Goal: Task Accomplishment & Management: Manage account settings

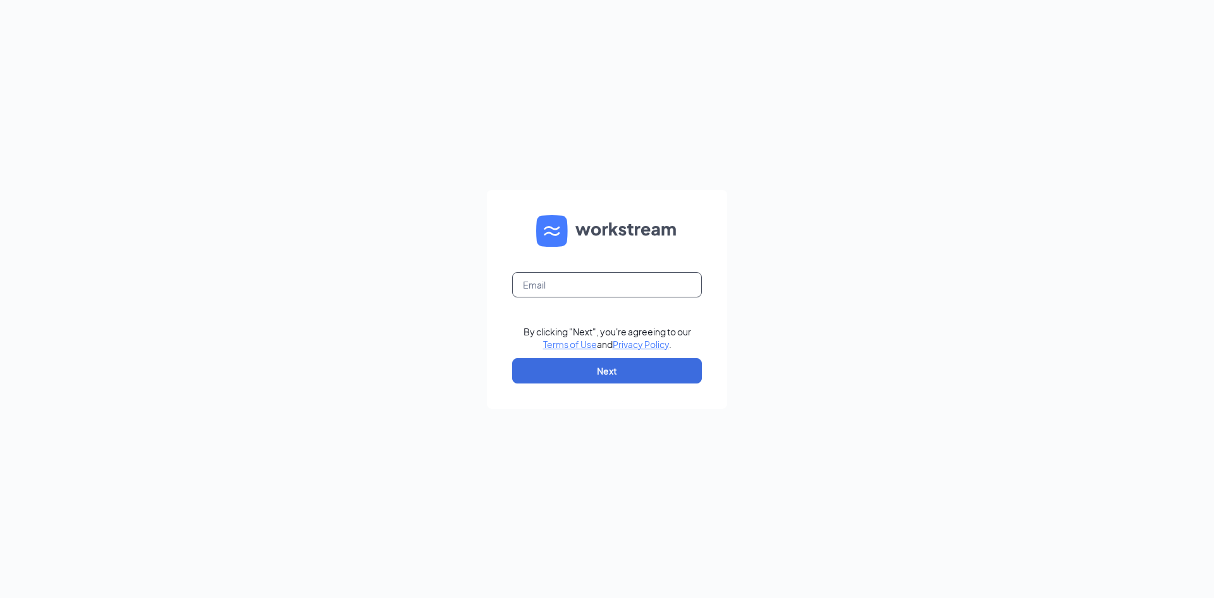
click at [640, 288] on input "text" at bounding box center [607, 284] width 190 height 25
type input "f"
click at [572, 307] on form "fr By clicking "Next", you're agreeing to our Terms of Use and Privacy Policy .…" at bounding box center [607, 299] width 240 height 219
click at [601, 296] on input "fr" at bounding box center [607, 284] width 190 height 25
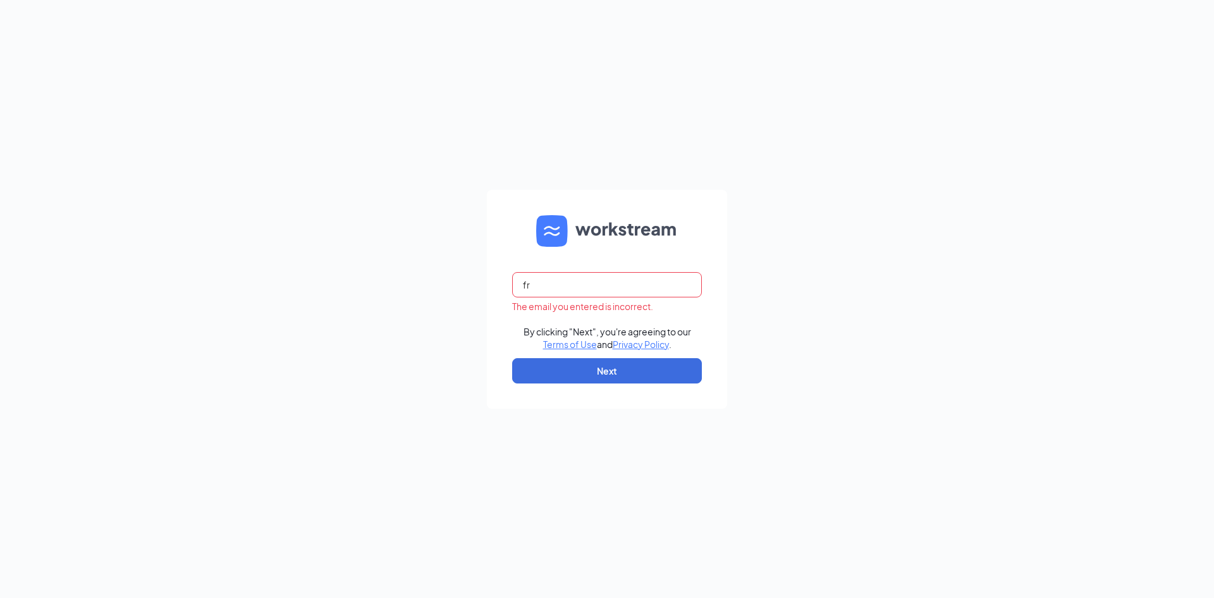
click at [611, 291] on input "fr" at bounding box center [607, 284] width 190 height 25
click at [622, 281] on input "joyce@choptsalad.com" at bounding box center [607, 284] width 190 height 25
drag, startPoint x: 622, startPoint y: 281, endPoint x: 0, endPoint y: 137, distance: 638.5
click at [0, 137] on div "joyce@choptsalad.com The email you entered is incorrect. By clicking "Next", yo…" at bounding box center [607, 299] width 1214 height 598
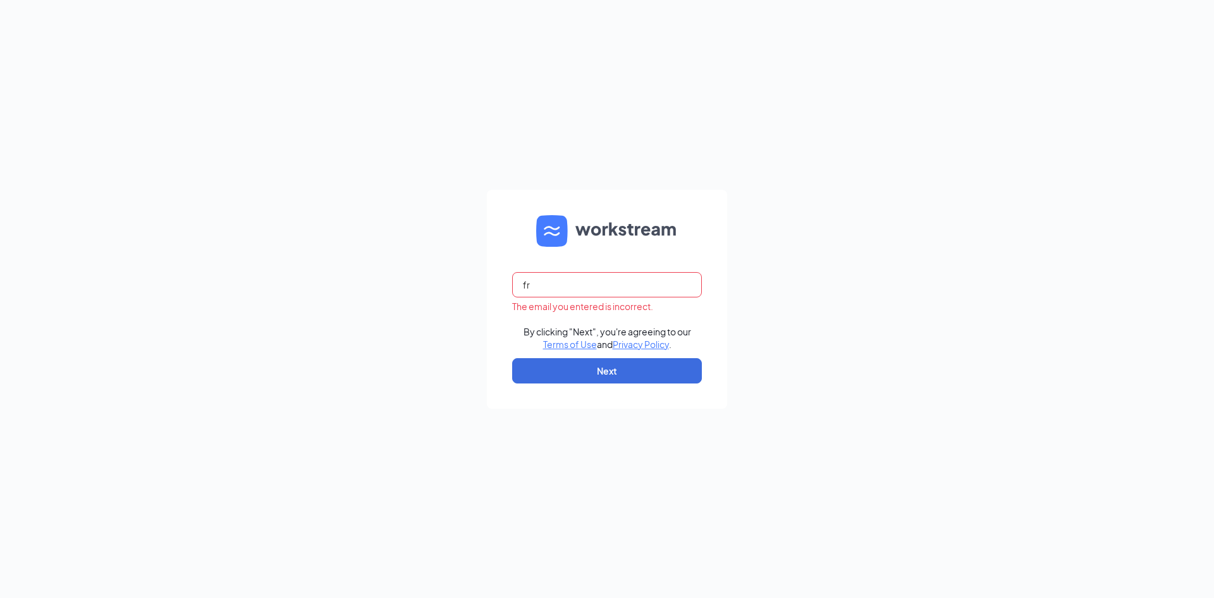
type input "friendlycenter@choptsalad.com"
click at [625, 365] on button "Next" at bounding box center [607, 370] width 190 height 25
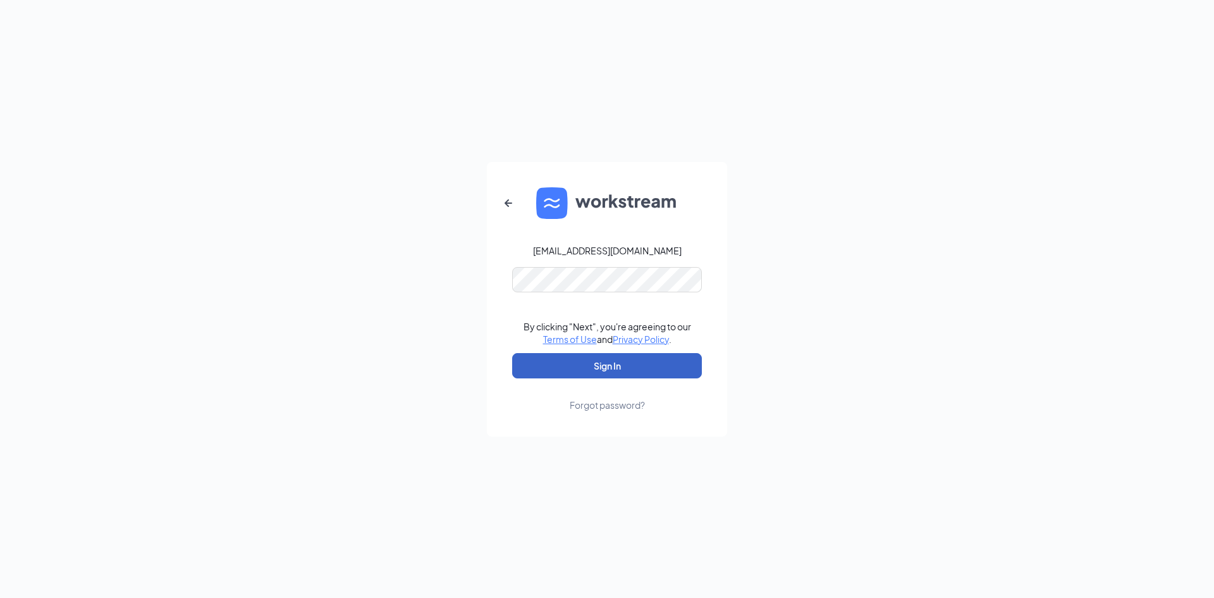
click at [611, 358] on button "Sign In" at bounding box center [607, 365] width 190 height 25
click at [257, 235] on div "friendlycenter@choptsalad.com Credential mismatches. By clicking "Next", you're…" at bounding box center [607, 299] width 1214 height 598
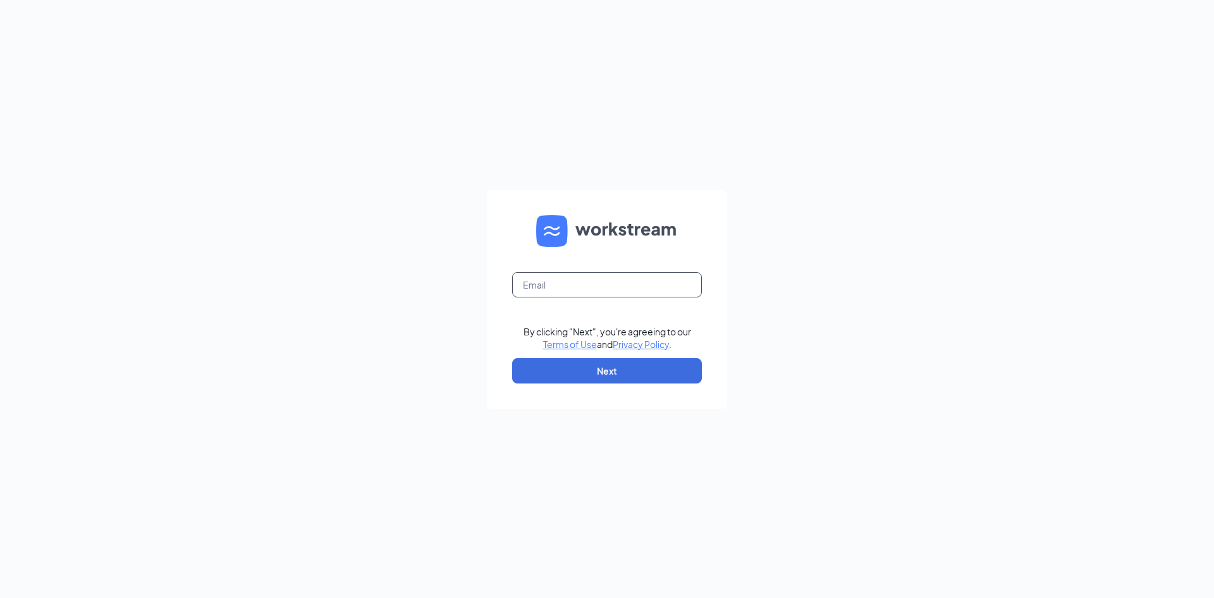
click at [625, 281] on input "text" at bounding box center [607, 284] width 190 height 25
type input "joyce@choptsalad.com"
click at [620, 379] on button "Next" at bounding box center [607, 370] width 190 height 25
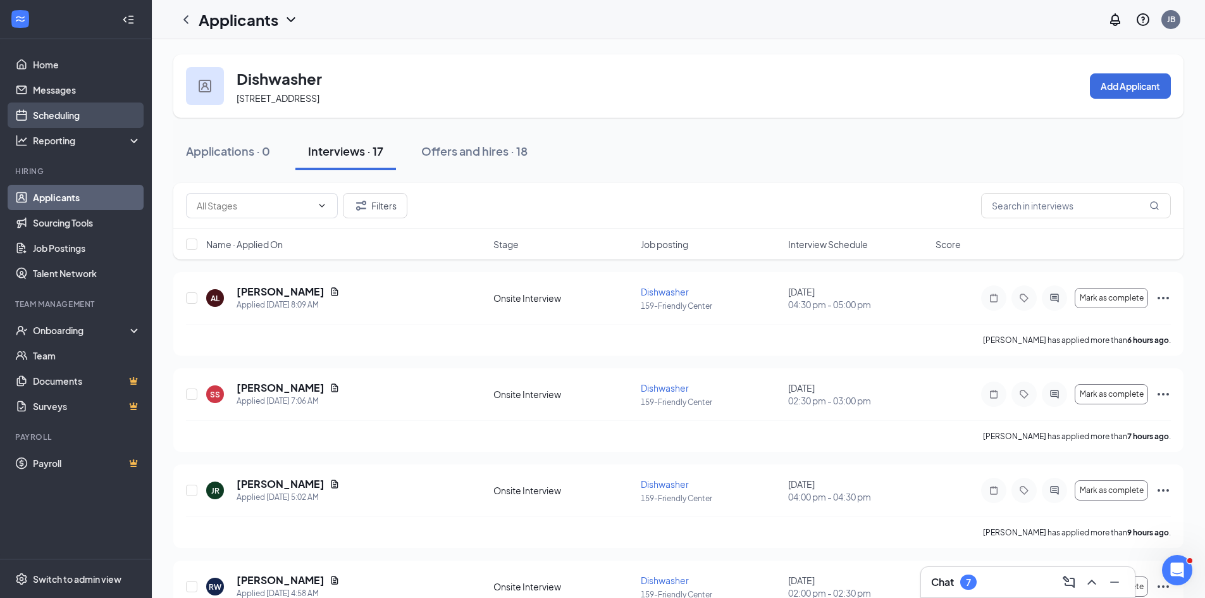
click at [56, 109] on link "Scheduling" at bounding box center [87, 114] width 108 height 25
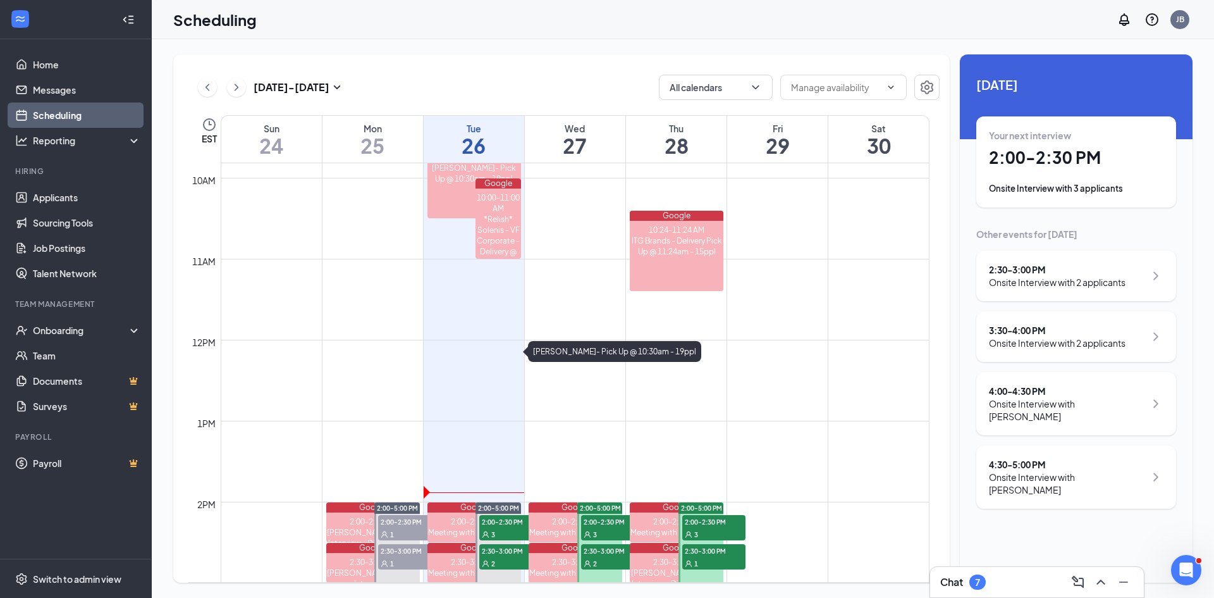
scroll to position [874, 0]
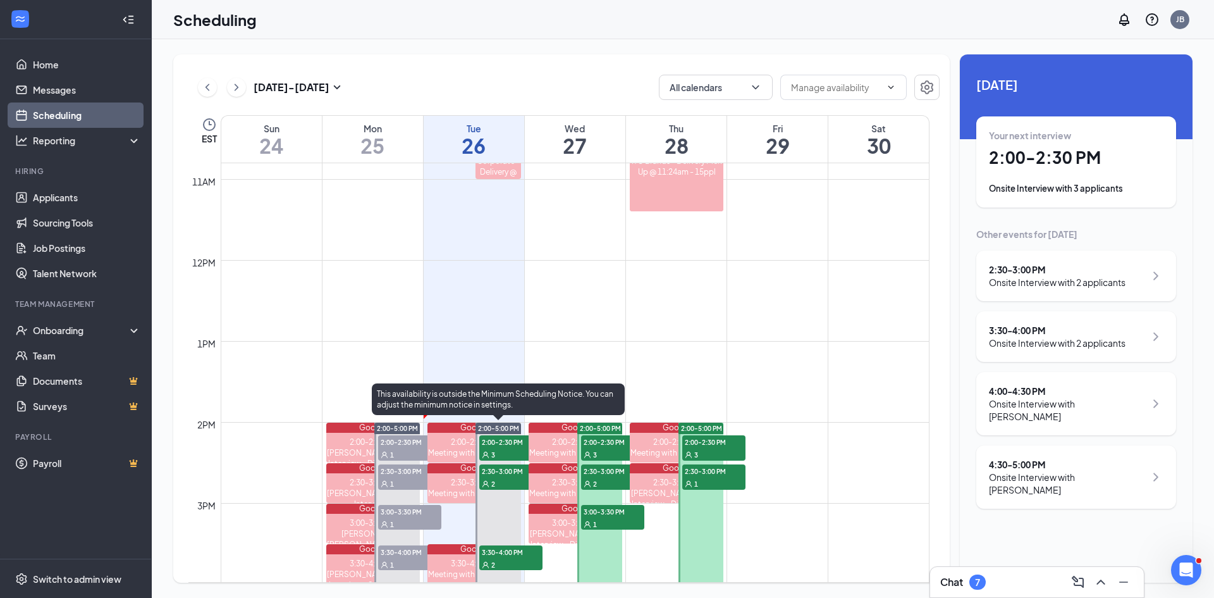
click at [504, 439] on span "2:00-2:30 PM" at bounding box center [510, 441] width 63 height 13
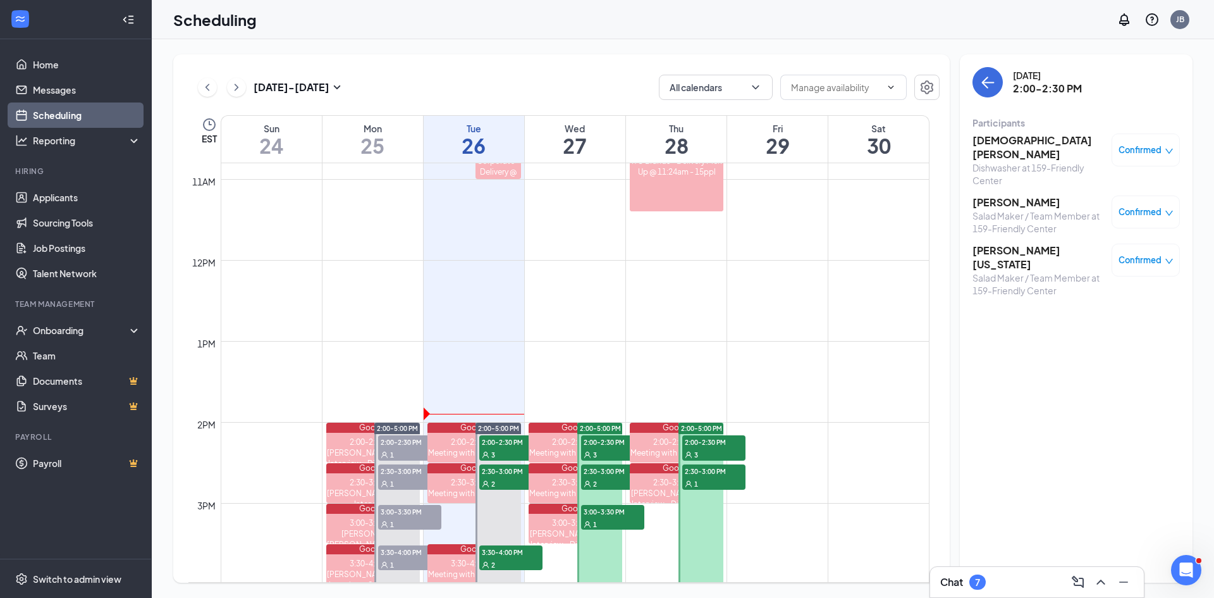
click at [1004, 243] on h3 "[PERSON_NAME][US_STATE]" at bounding box center [1038, 257] width 133 height 28
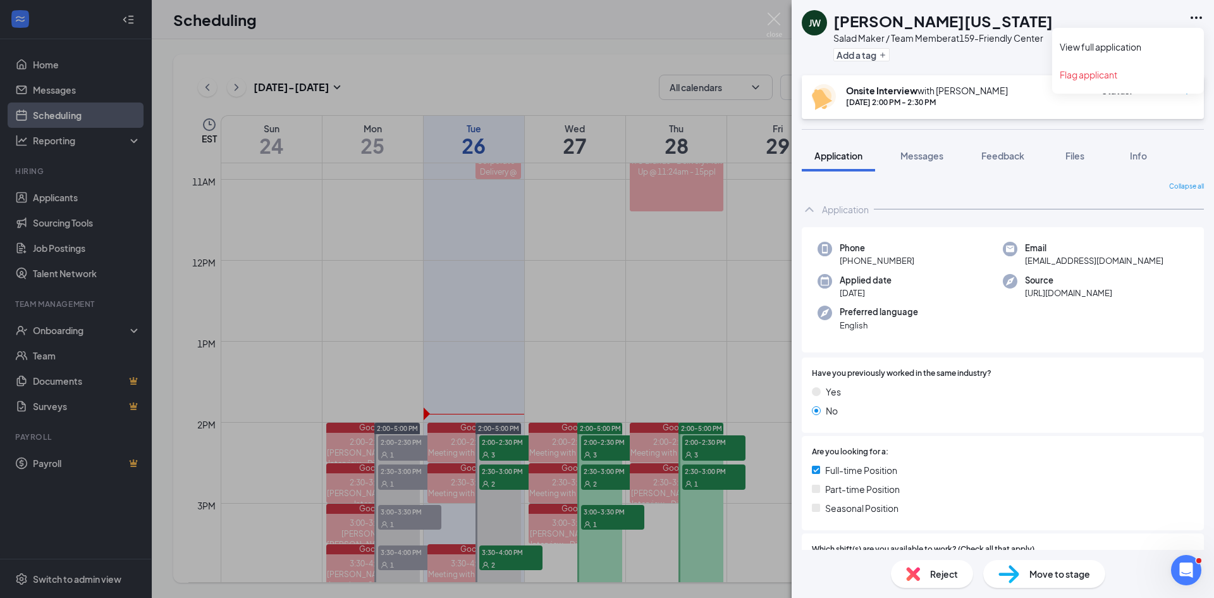
click at [1194, 18] on icon "Ellipses" at bounding box center [1196, 17] width 15 height 15
click at [1125, 55] on div "JW Jalen Washington Salad Maker / Team Member at 159-Friendly Center Add a tag" at bounding box center [1003, 37] width 422 height 75
click at [1199, 17] on icon "Ellipses" at bounding box center [1196, 17] width 15 height 15
click at [1084, 47] on link "View full application" at bounding box center [1128, 46] width 137 height 13
click at [771, 21] on img at bounding box center [774, 25] width 16 height 25
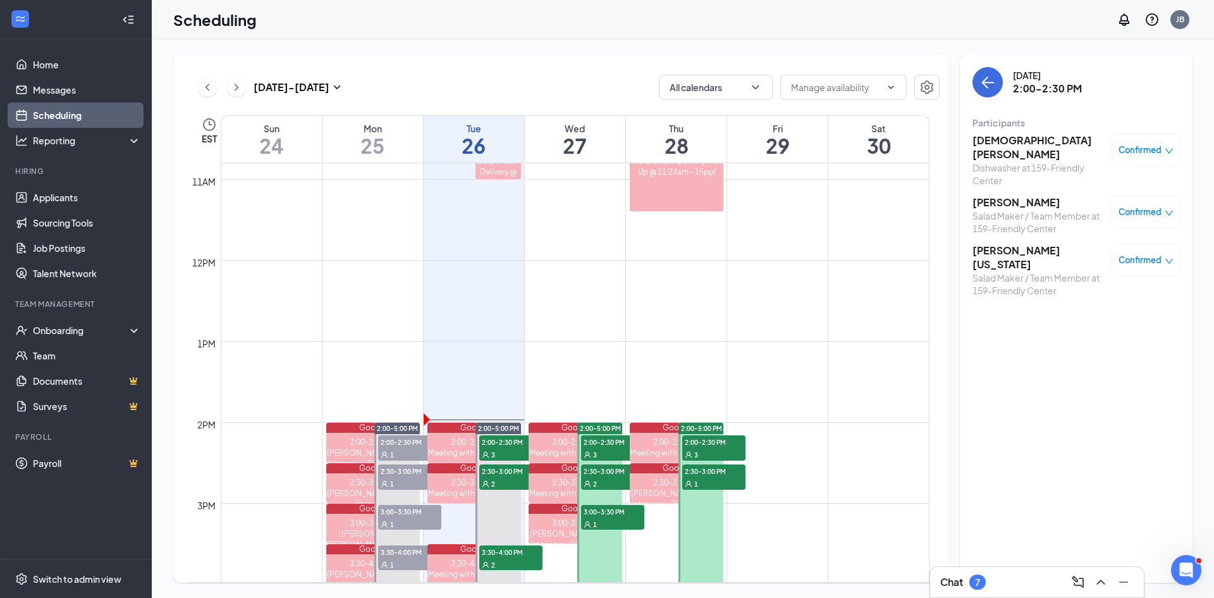
click at [1048, 161] on div "Dishwasher at 159-Friendly Center" at bounding box center [1038, 173] width 133 height 25
click at [1016, 139] on h3 "Christian Cole" at bounding box center [1038, 147] width 133 height 28
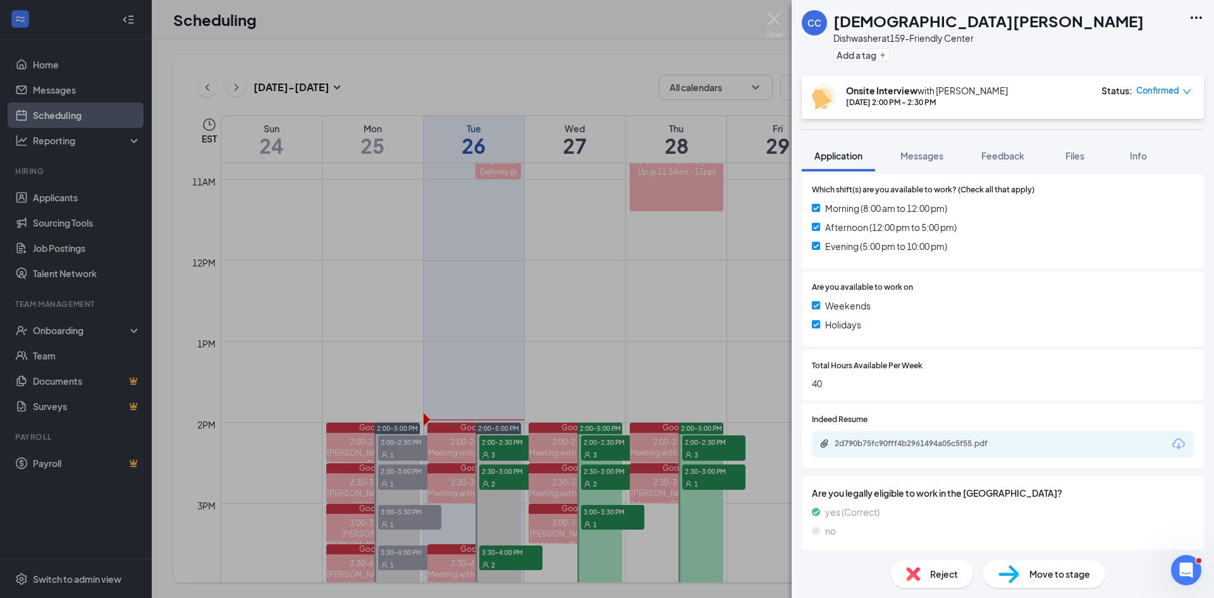
scroll to position [365, 0]
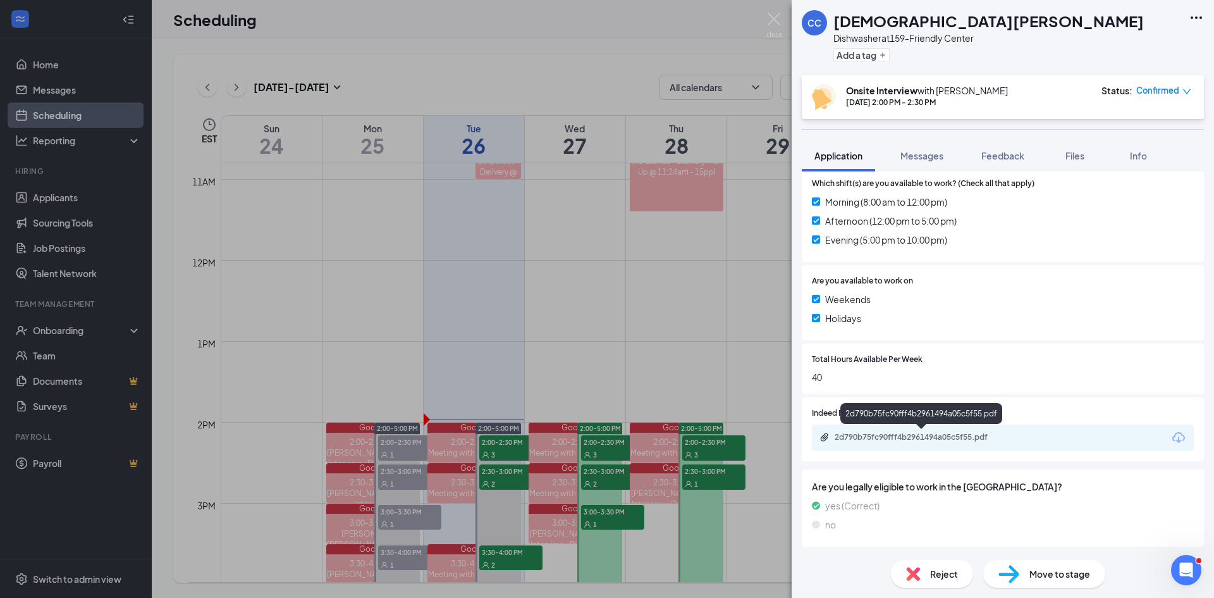
click at [888, 446] on div "2d790b75fc90fff4b2961494a05c5f55.pdf" at bounding box center [1003, 437] width 382 height 27
click at [885, 435] on div "2d790b75fc90fff4b2961494a05c5f55.pdf" at bounding box center [923, 437] width 177 height 10
click at [773, 20] on img at bounding box center [774, 25] width 16 height 25
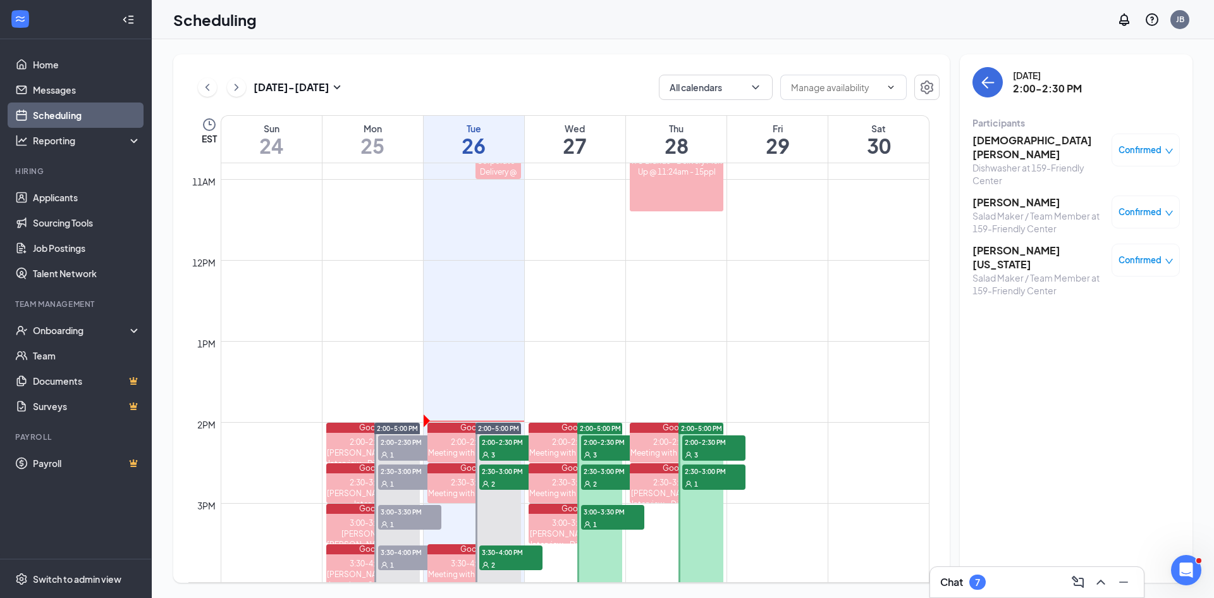
click at [1004, 195] on h3 "Dwayne Taylor" at bounding box center [1038, 202] width 133 height 14
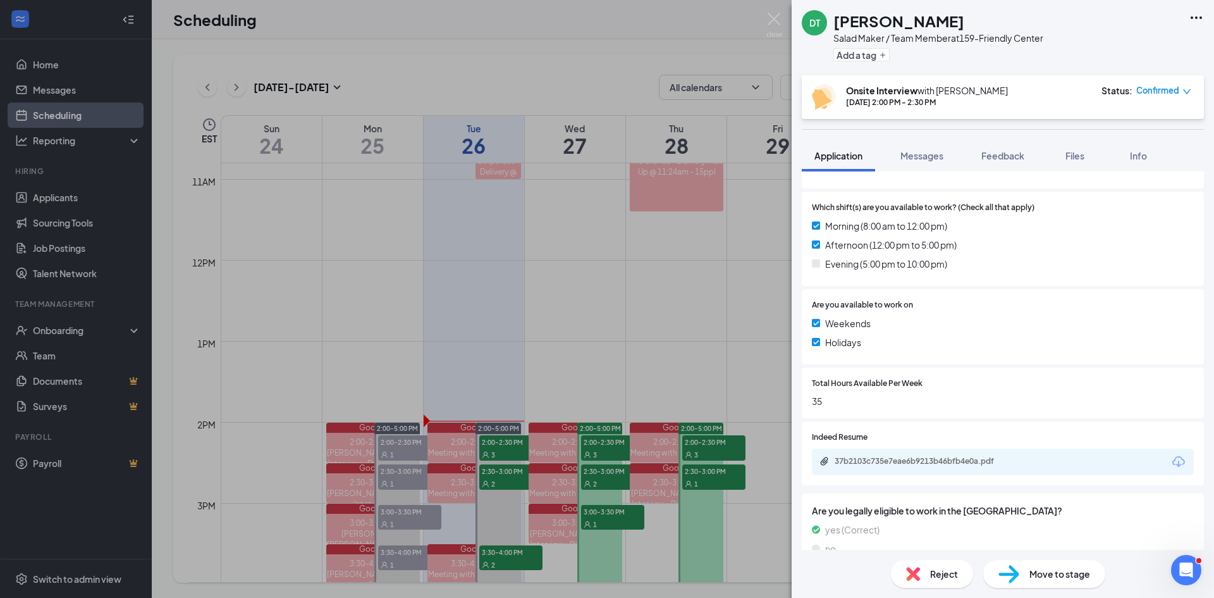
scroll to position [365, 0]
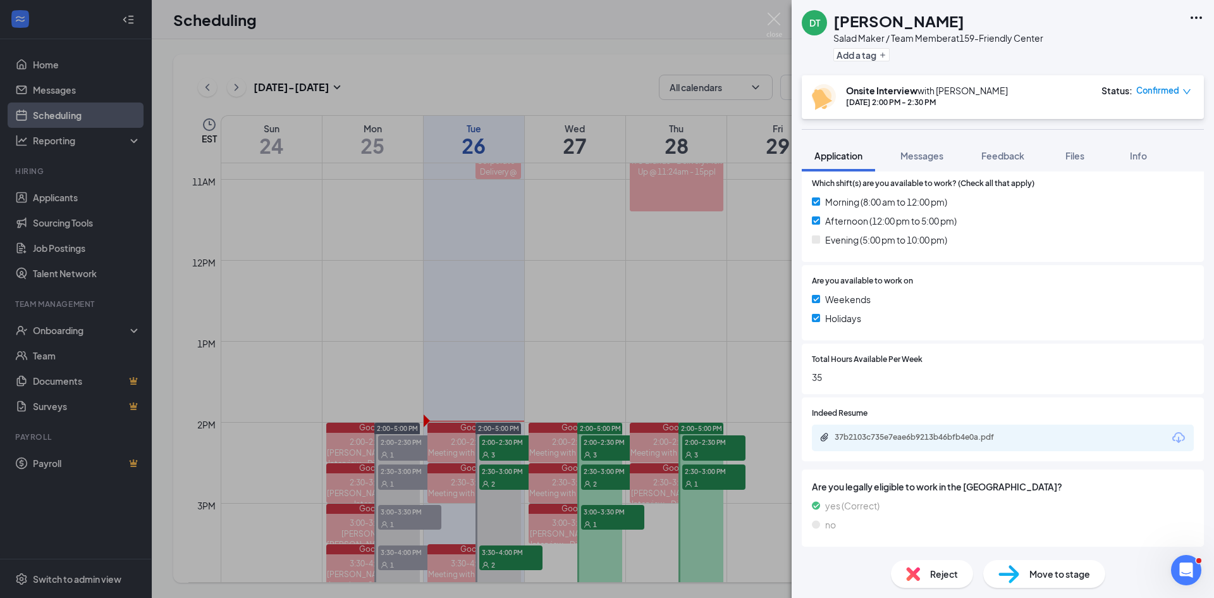
click at [928, 431] on div "37b2103c735e7eae6b9213b46bfb4e0a.pdf" at bounding box center [1003, 437] width 382 height 27
click at [927, 439] on div "37b2103c735e7eae6b9213b46bfb4e0a.pdf" at bounding box center [923, 437] width 177 height 10
click at [776, 20] on img at bounding box center [774, 25] width 16 height 25
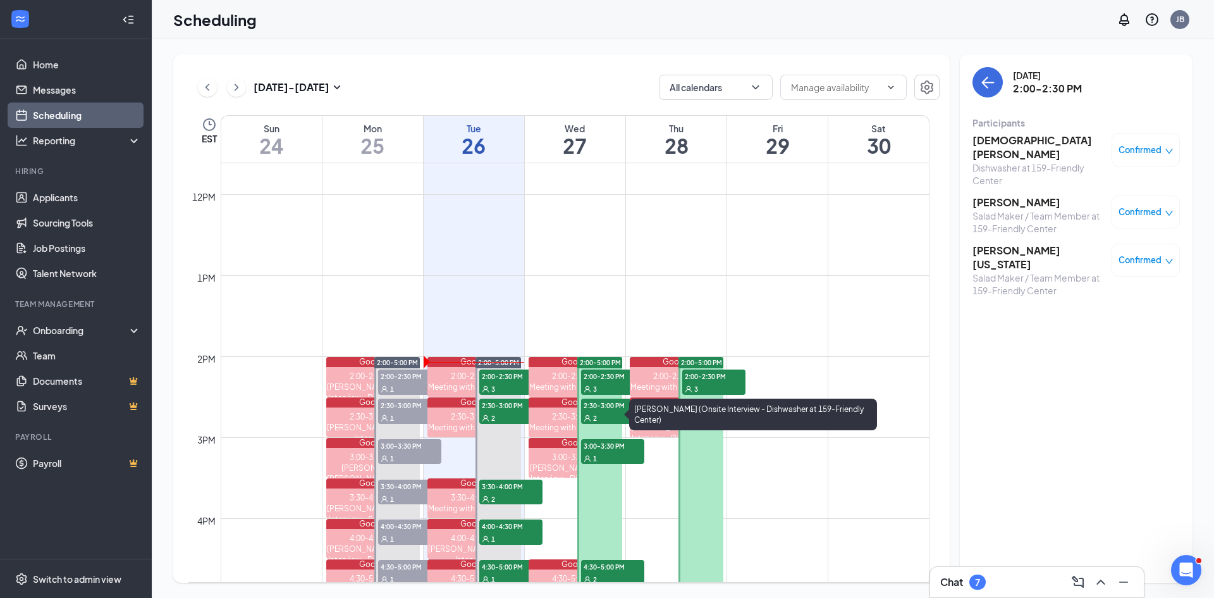
scroll to position [1064, 0]
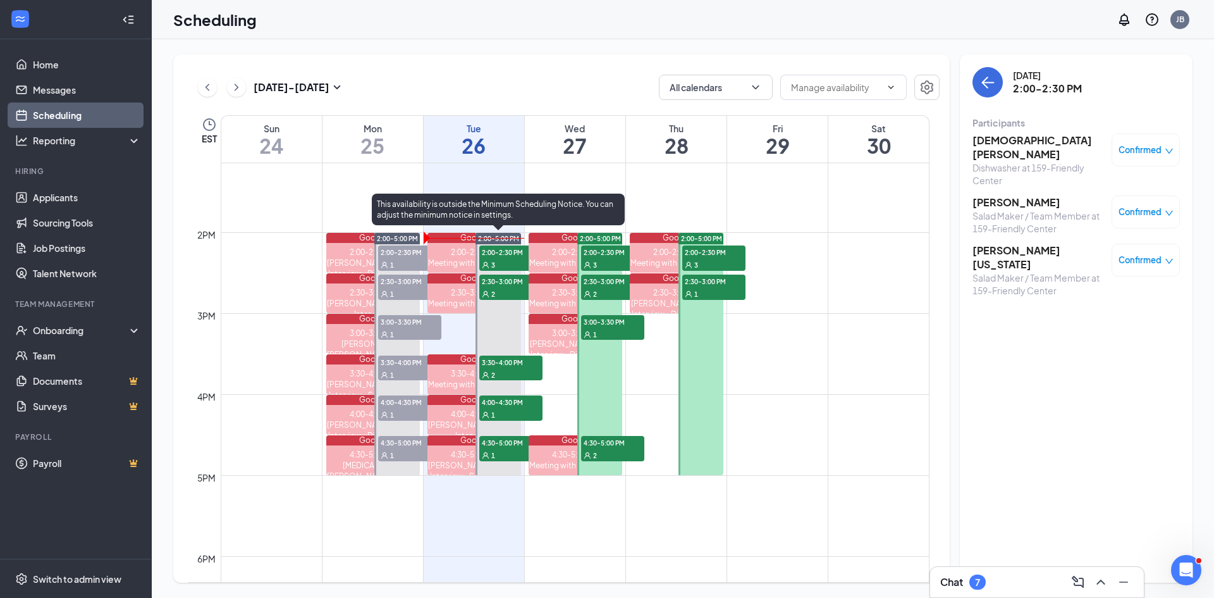
click at [501, 373] on div "2" at bounding box center [510, 374] width 63 height 13
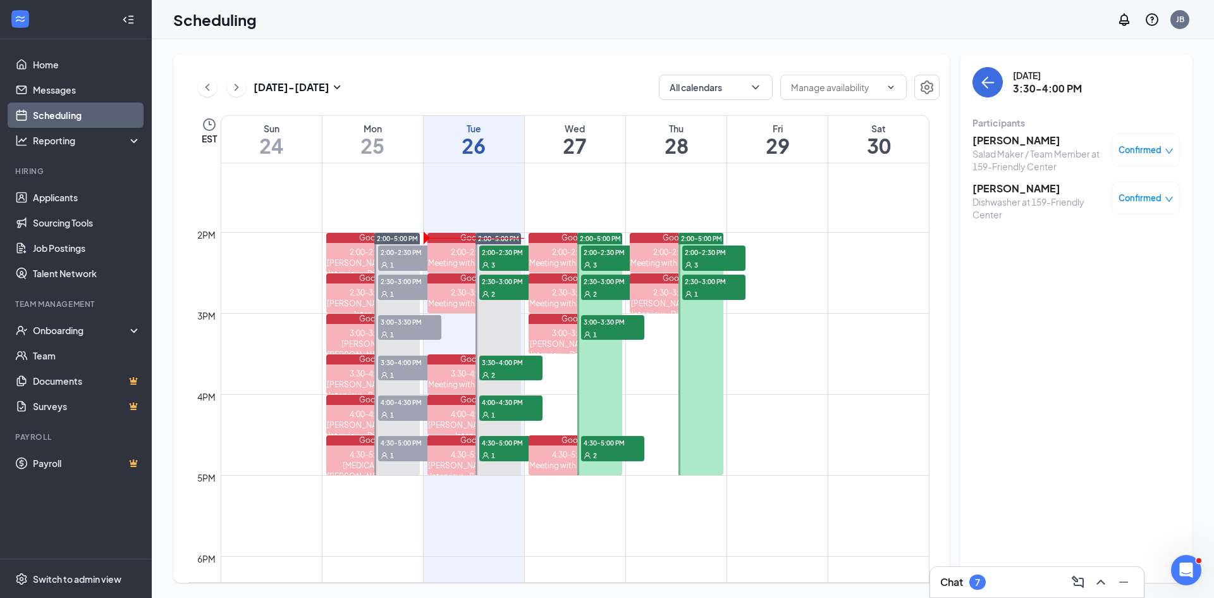
click at [405, 445] on span "4:30-5:00 PM" at bounding box center [409, 442] width 63 height 13
click at [607, 251] on span "2:00-2:30 PM" at bounding box center [612, 251] width 63 height 13
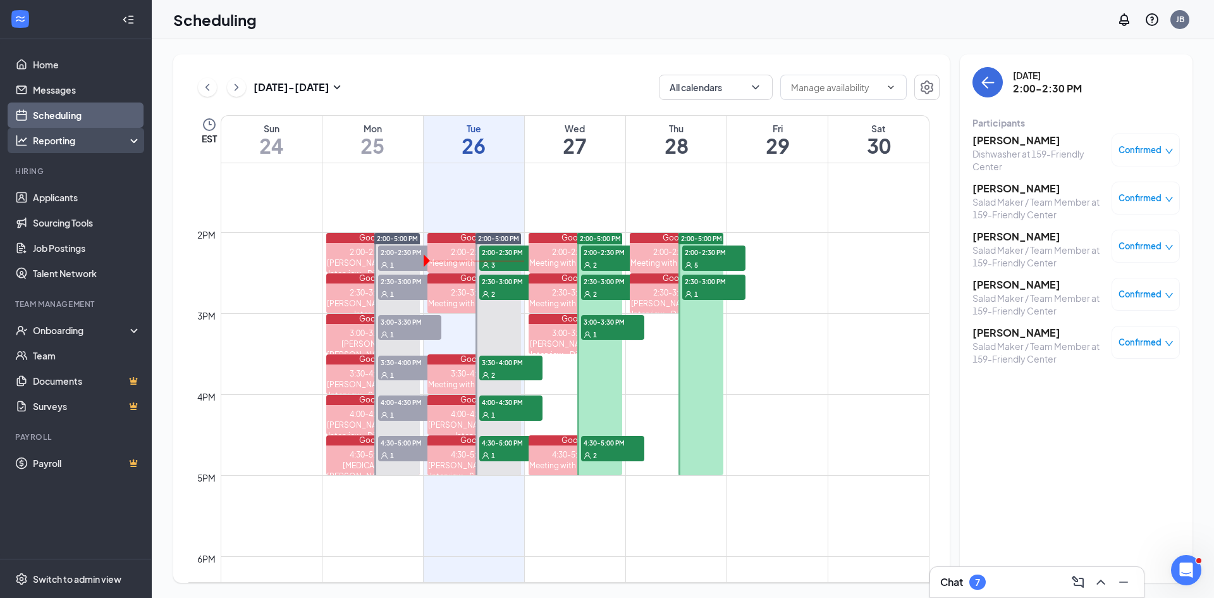
drag, startPoint x: 0, startPoint y: 141, endPoint x: 26, endPoint y: 135, distance: 26.7
click at [3, 140] on li "Reporting" at bounding box center [75, 140] width 151 height 25
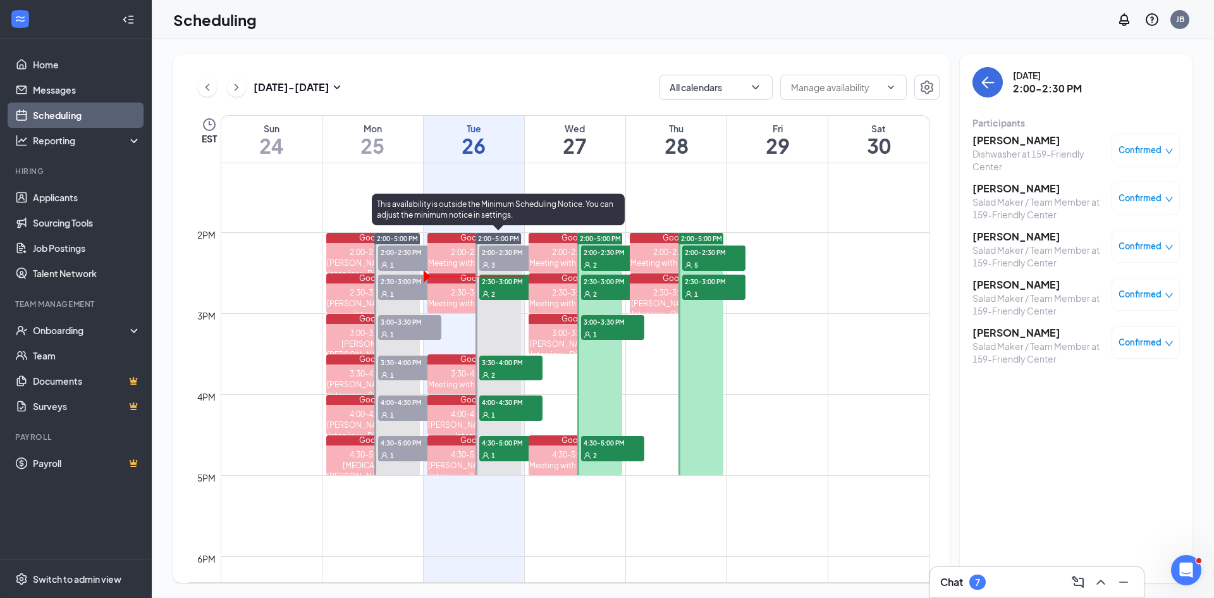
click at [498, 285] on span "2:30-3:00 PM" at bounding box center [510, 280] width 63 height 13
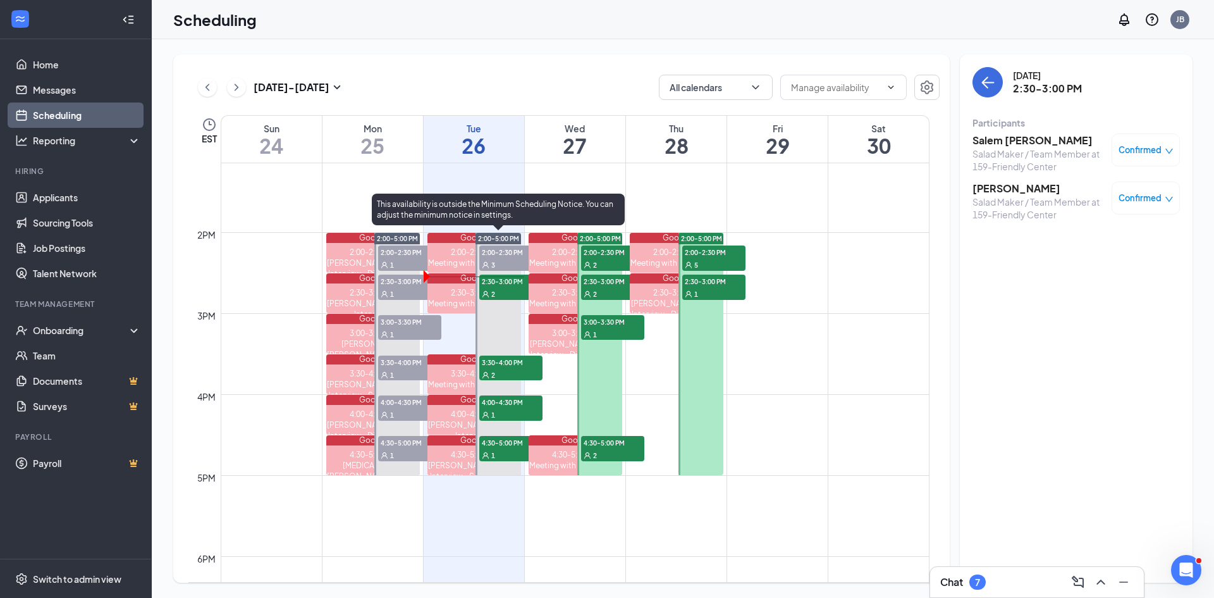
click at [498, 284] on span "2:30-3:00 PM" at bounding box center [510, 280] width 63 height 13
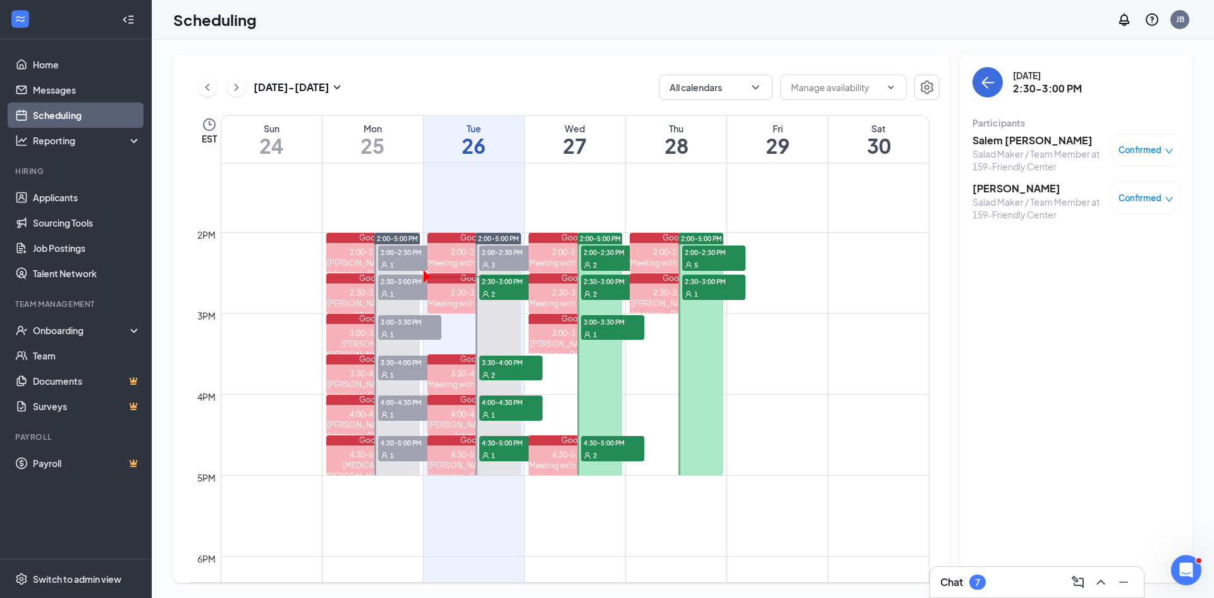
click at [982, 143] on h3 "Salem Reaves" at bounding box center [1038, 140] width 133 height 14
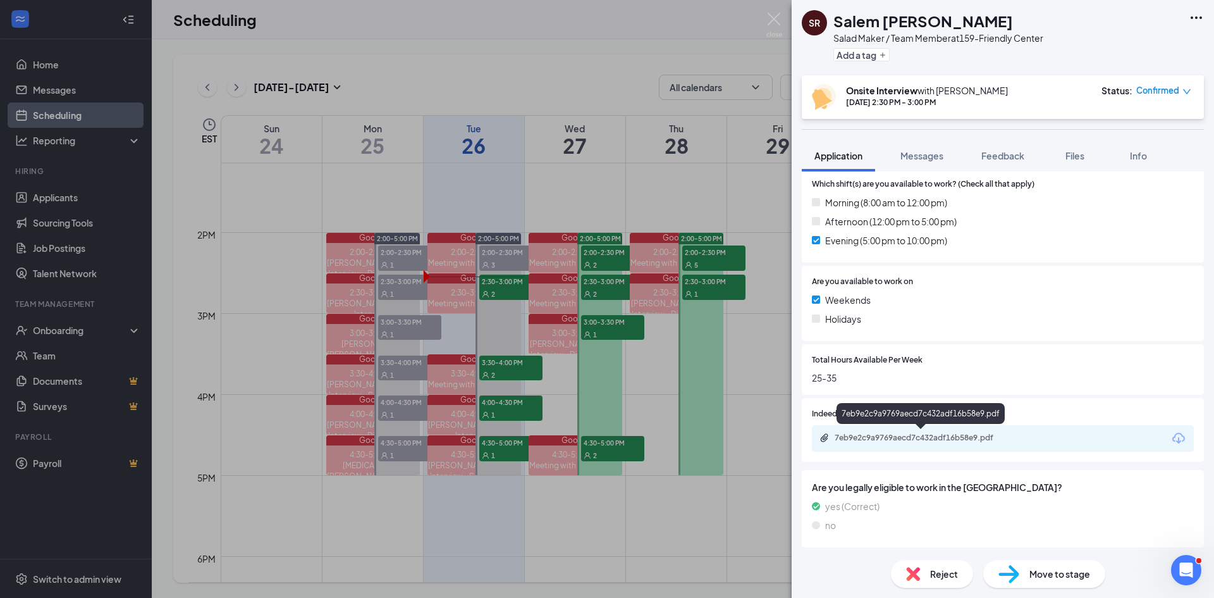
scroll to position [365, 0]
click at [946, 440] on div "7eb9e2c9a9769aecd7c432adf16b58e9.pdf" at bounding box center [923, 437] width 177 height 10
click at [770, 22] on img at bounding box center [774, 25] width 16 height 25
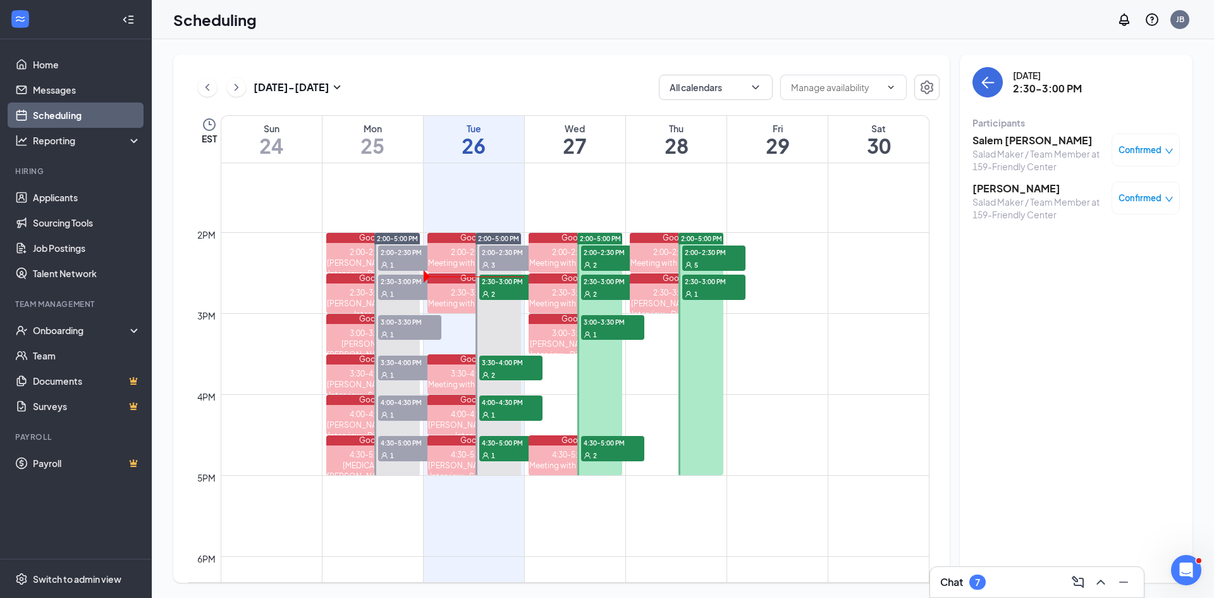
click at [1025, 182] on h3 "William Sander" at bounding box center [1038, 188] width 133 height 14
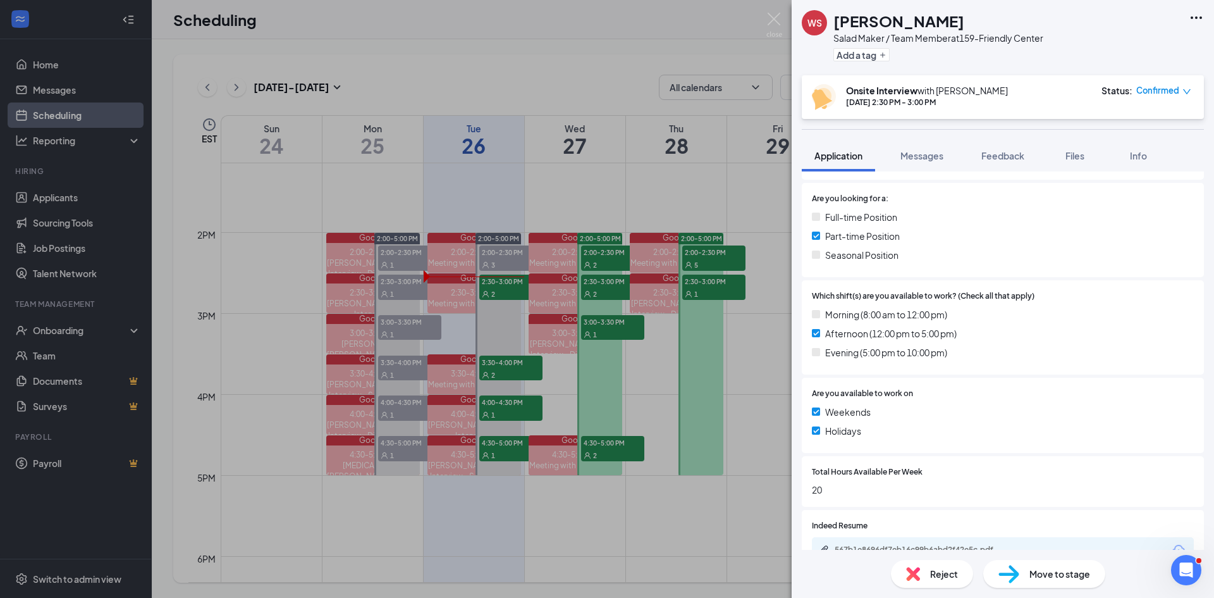
scroll to position [365, 0]
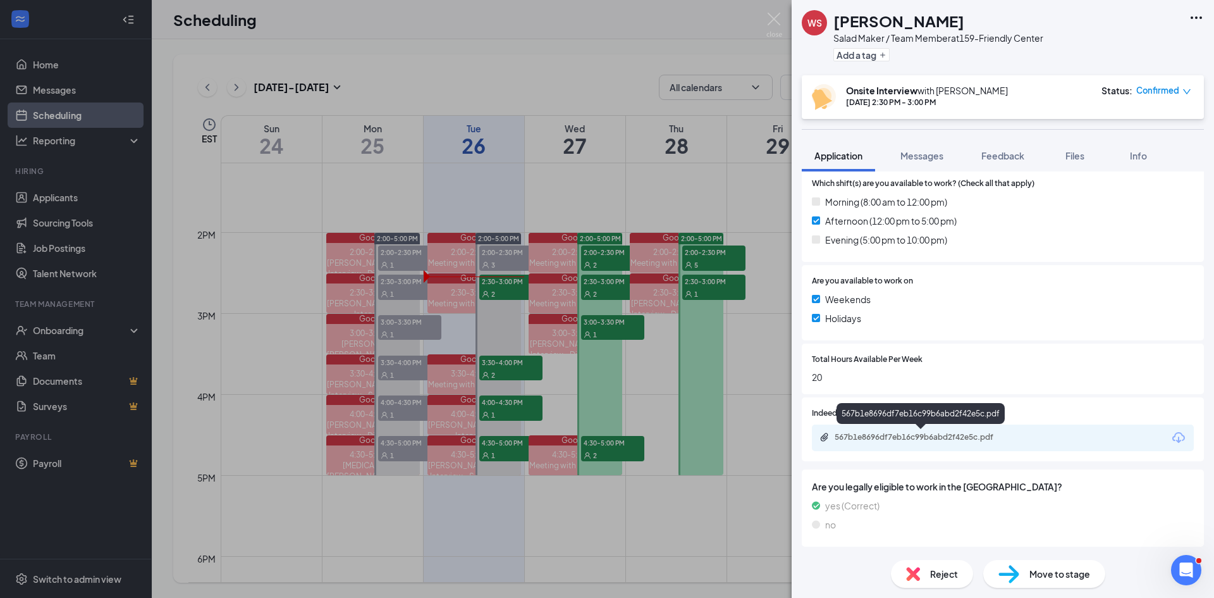
click at [887, 433] on div "567b1e8696df7eb16c99b6abd2f42e5c.pdf" at bounding box center [923, 437] width 177 height 10
